Goal: Complete application form

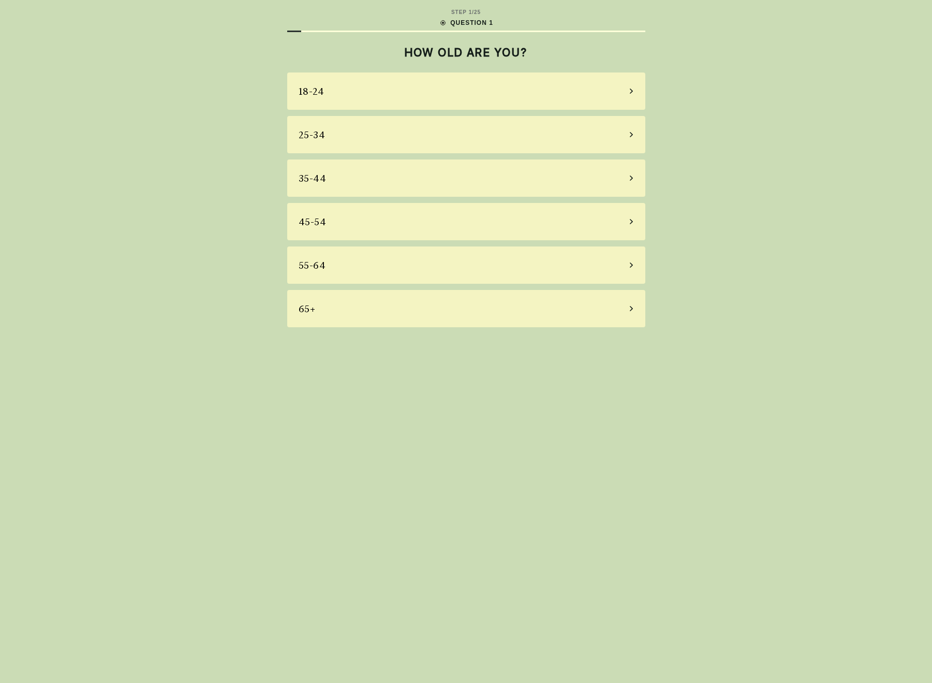
click at [402, 98] on div "18-24" at bounding box center [466, 90] width 358 height 37
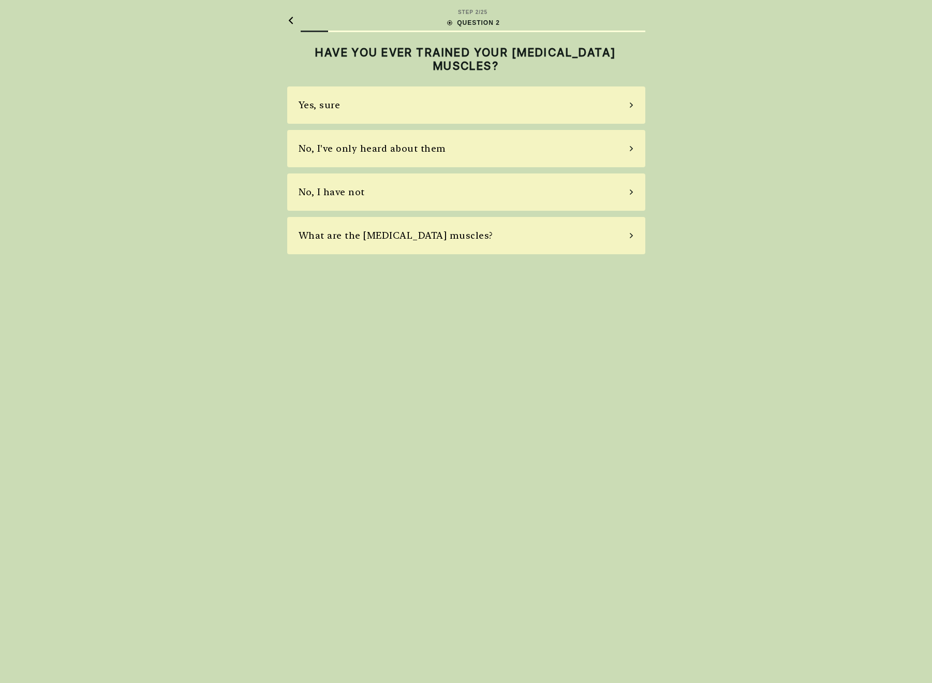
click at [523, 115] on div "Yes, sure" at bounding box center [466, 104] width 358 height 37
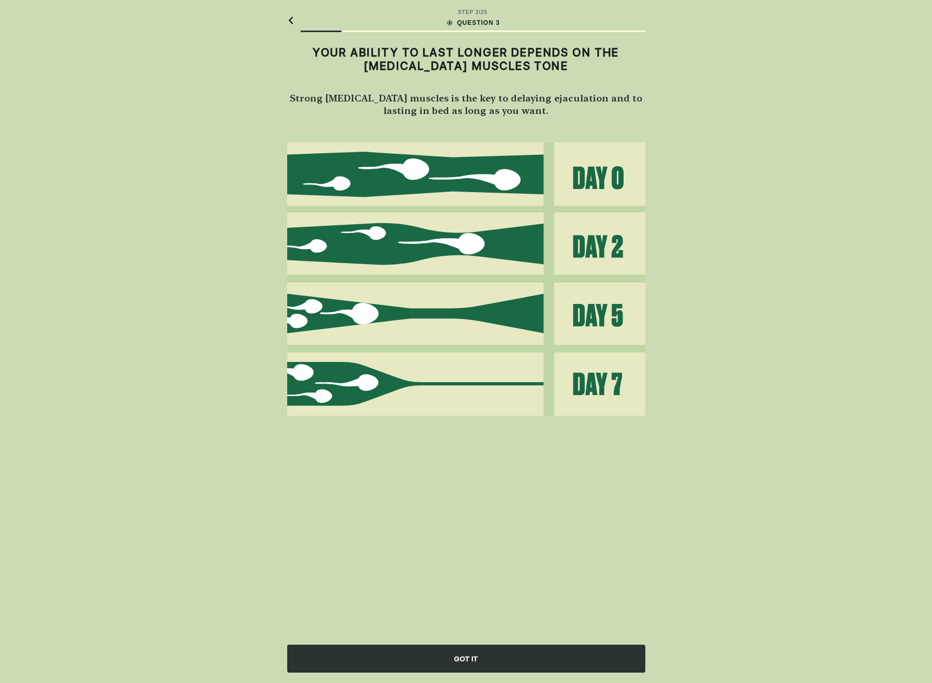
click at [600, 238] on img at bounding box center [466, 278] width 358 height 273
click at [478, 245] on img at bounding box center [466, 278] width 358 height 273
click at [473, 291] on img at bounding box center [466, 278] width 358 height 273
drag, startPoint x: 494, startPoint y: 652, endPoint x: 550, endPoint y: 640, distance: 57.3
click at [494, 652] on div "GOT IT" at bounding box center [466, 658] width 358 height 28
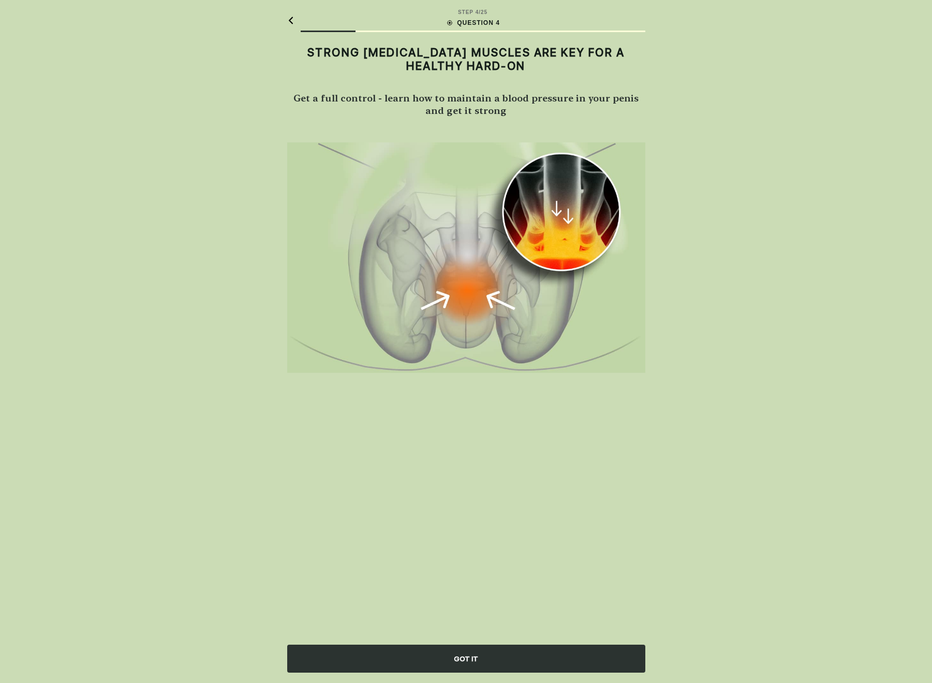
click at [296, 15] on div "STEP 4 / 25 QUESTION 4" at bounding box center [466, 20] width 358 height 40
click at [294, 19] on div "STEP 4 / 25 QUESTION 4" at bounding box center [466, 20] width 358 height 40
click at [291, 20] on icon at bounding box center [290, 21] width 7 height 8
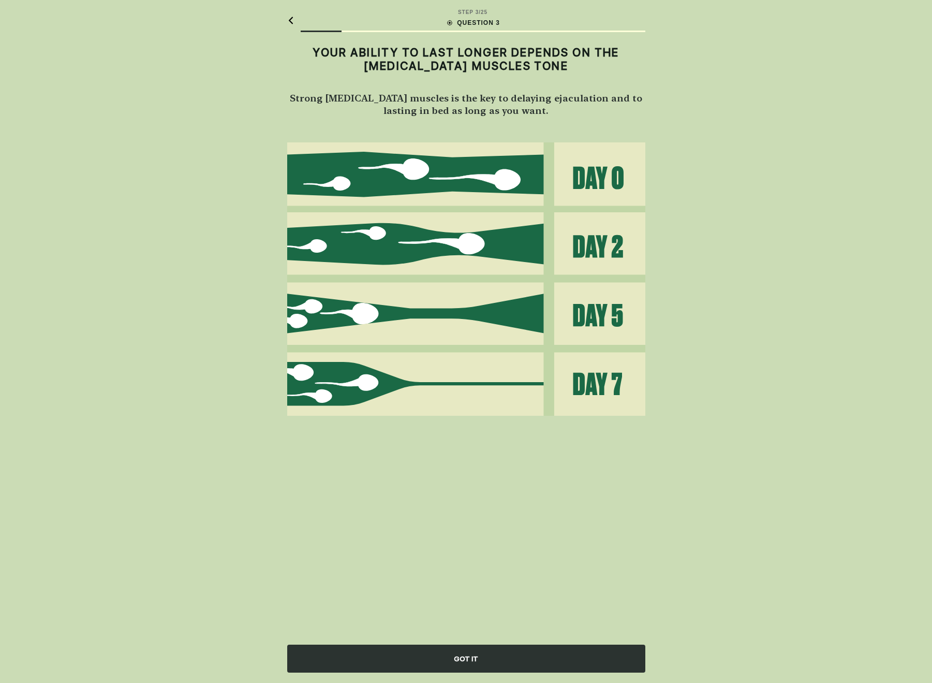
drag, startPoint x: 288, startPoint y: 18, endPoint x: 308, endPoint y: 22, distance: 21.2
click at [288, 18] on icon at bounding box center [290, 21] width 7 height 8
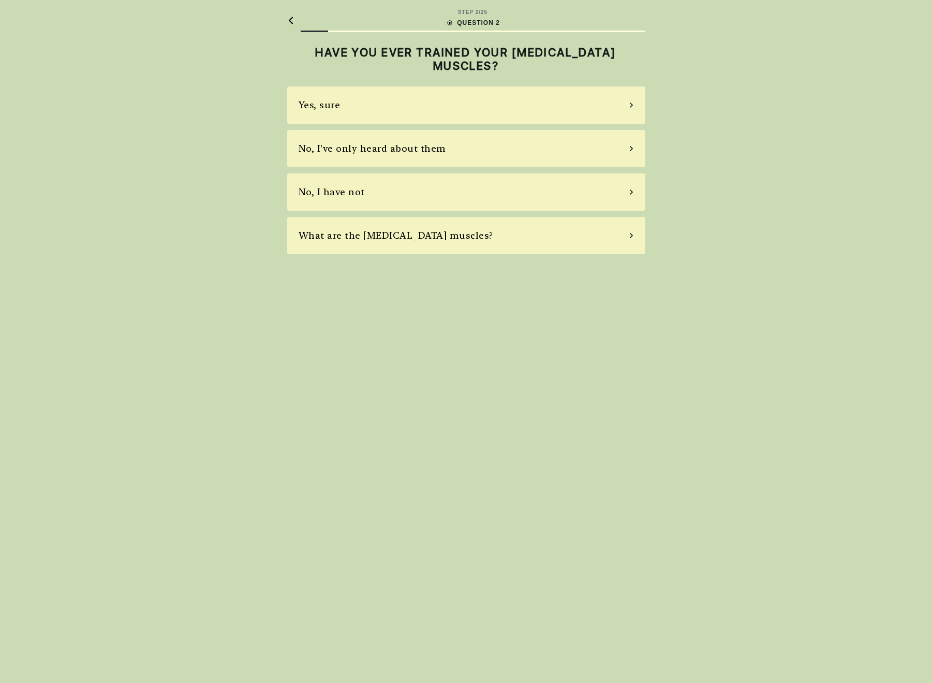
click at [291, 21] on icon at bounding box center [290, 21] width 7 height 8
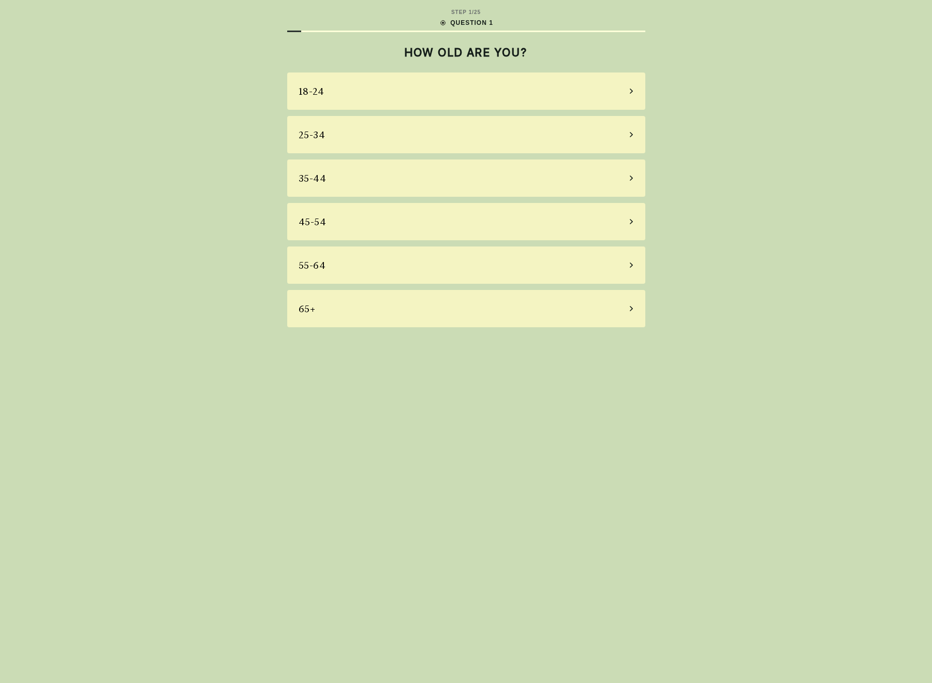
click at [291, 20] on div "STEP 1 / 25 QUESTION 1" at bounding box center [466, 20] width 358 height 24
click at [317, 16] on div "STEP 1 / 25 QUESTION 1" at bounding box center [466, 20] width 358 height 24
click at [793, 108] on div "STEP 1 / 25 QUESTION 1 HOW OLD ARE YOU? 18-24 25-34 35-44 45-54 55-64 65+" at bounding box center [466, 341] width 932 height 683
click at [306, 129] on div "25-34" at bounding box center [312, 135] width 27 height 14
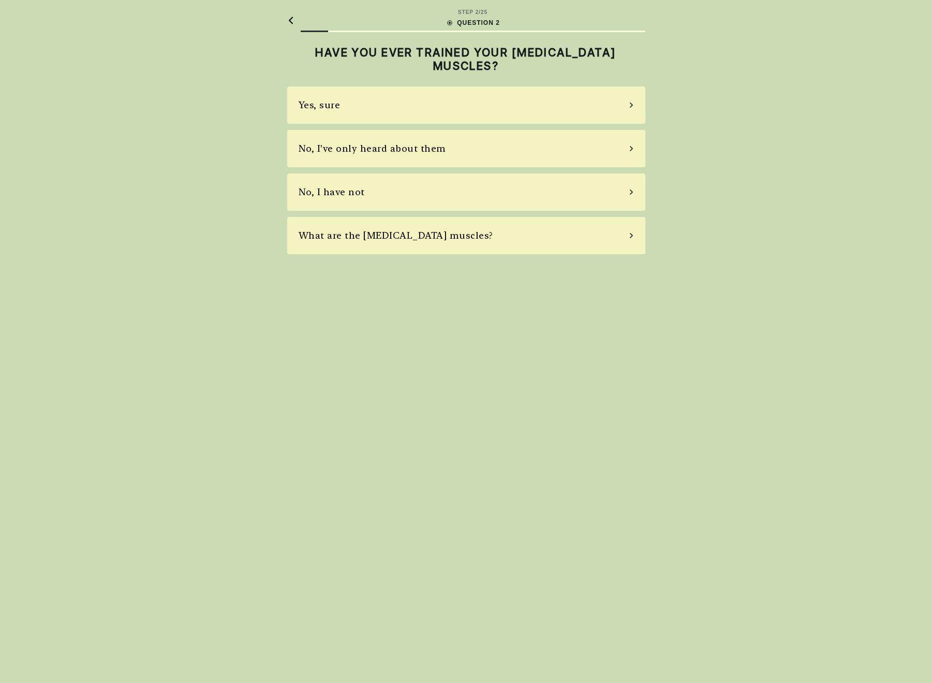
click at [288, 17] on icon at bounding box center [290, 21] width 7 height 8
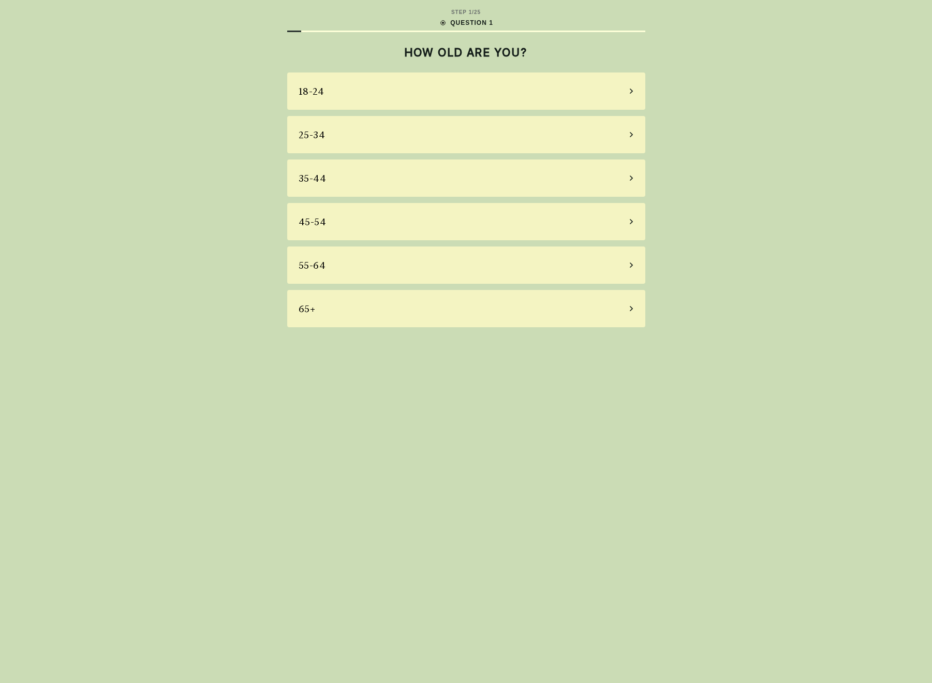
click at [707, 90] on div "STEP 1 / 25 QUESTION 1 HOW OLD ARE YOU? 18-24 25-34 35-44 45-54 55-64 65+" at bounding box center [466, 341] width 932 height 683
